Goal: Task Accomplishment & Management: Use online tool/utility

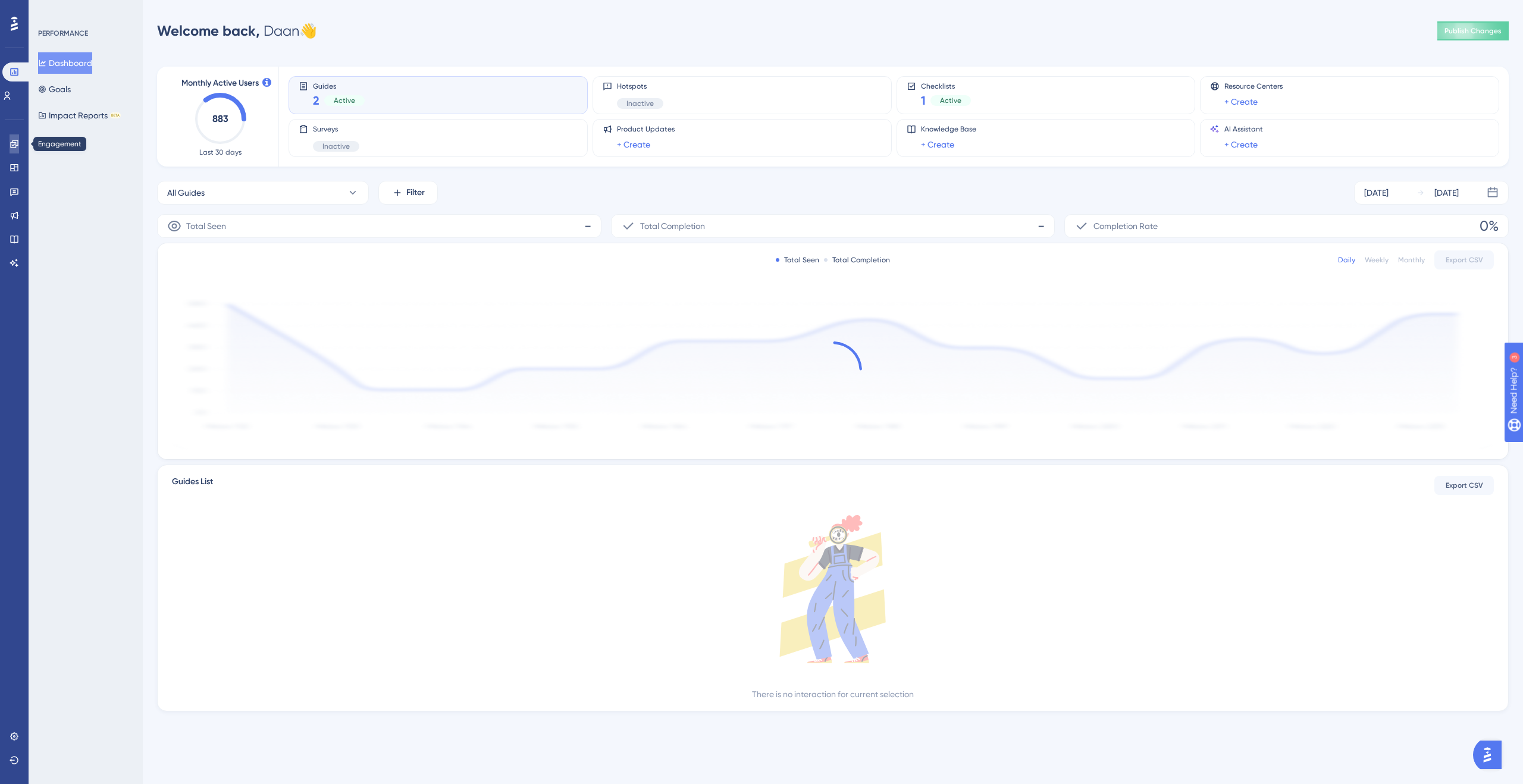
click at [18, 143] on icon at bounding box center [13, 143] width 8 height 8
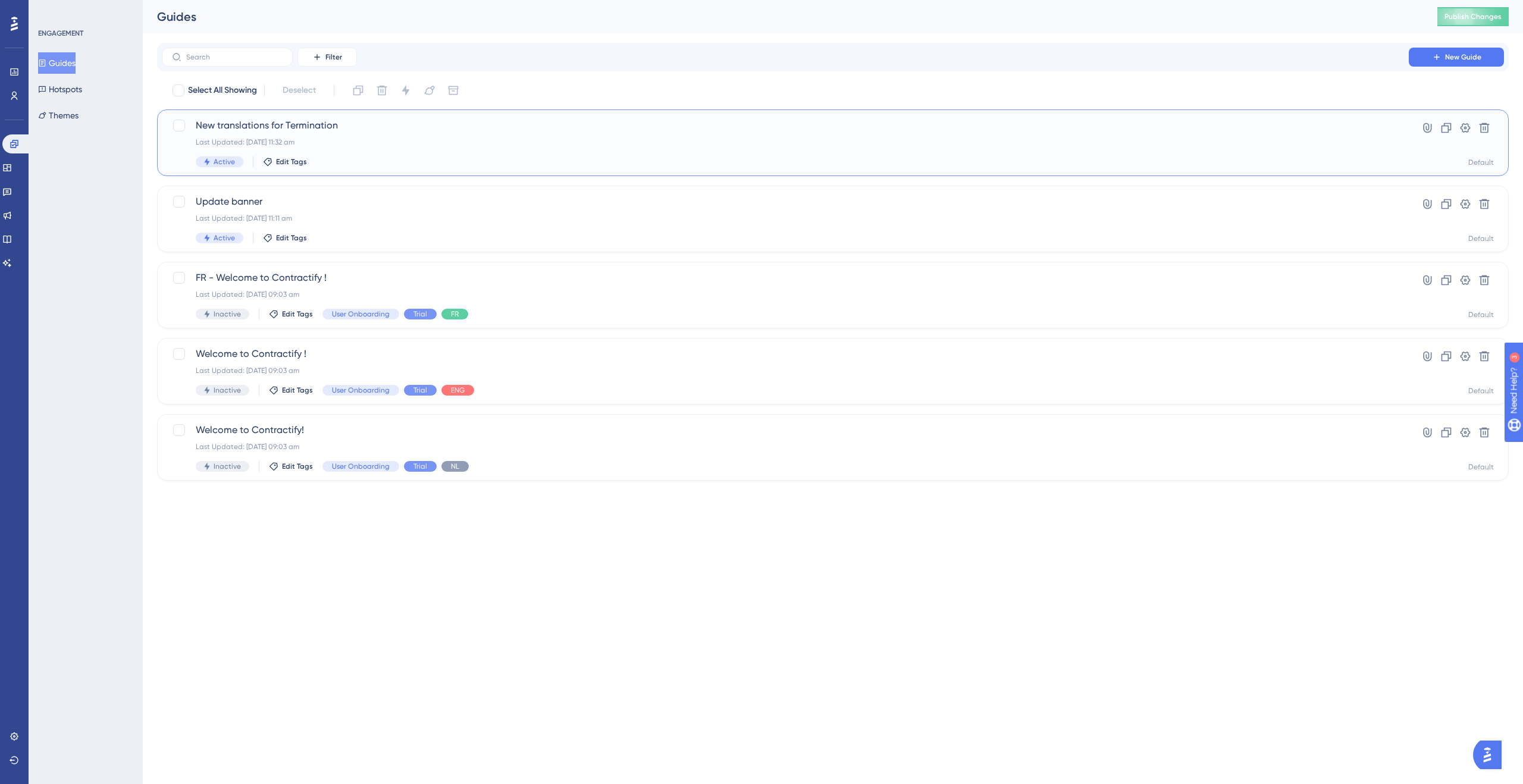
click at [638, 149] on div "New translations for Termination Last Updated: [DATE] 11:32 am Active Edit Tags" at bounding box center [785, 143] width 1179 height 48
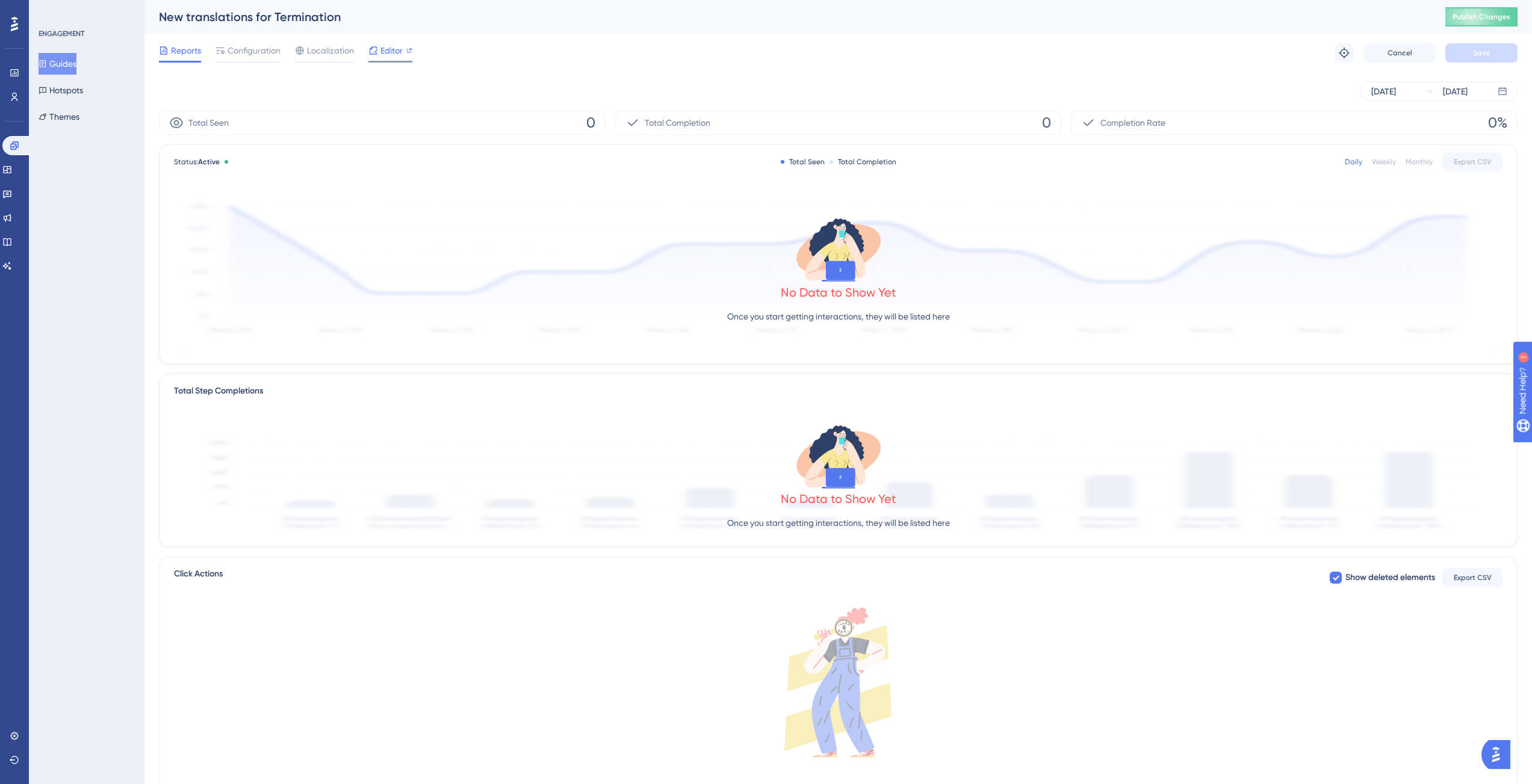
click at [398, 51] on span "Editor" at bounding box center [392, 50] width 22 height 14
click at [1513, 22] on button "Publish Changes" at bounding box center [1481, 17] width 72 height 19
click at [83, 90] on button "Hotspots" at bounding box center [61, 90] width 45 height 22
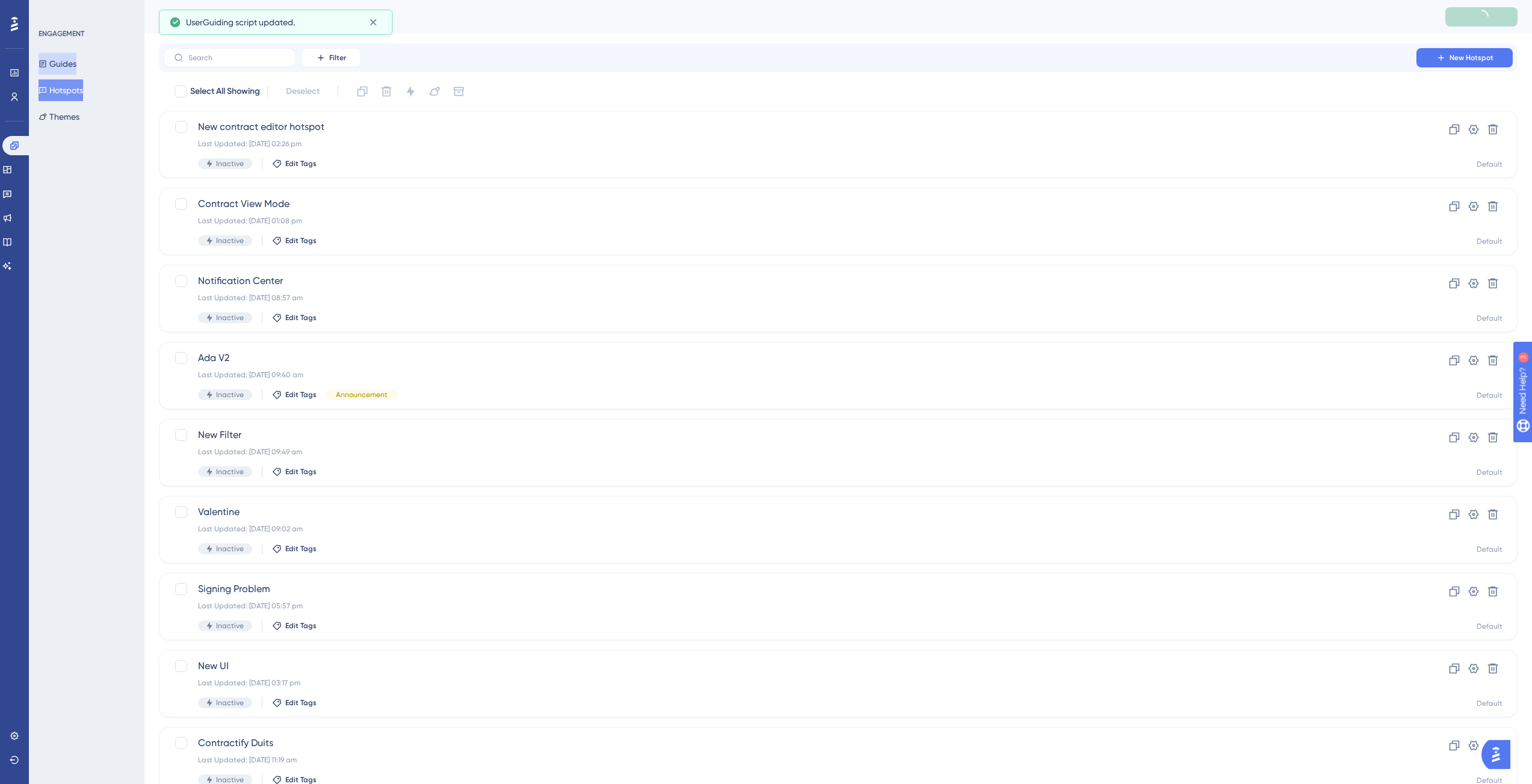
click at [69, 72] on button "Guides" at bounding box center [58, 64] width 38 height 22
